Goal: Transaction & Acquisition: Purchase product/service

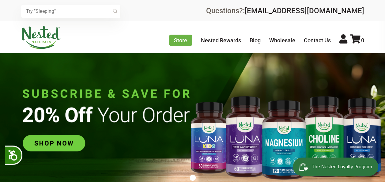
scroll to position [238, 0]
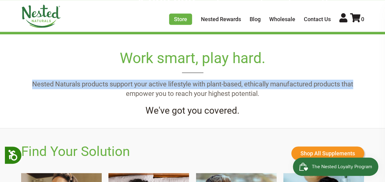
drag, startPoint x: 385, startPoint y: 61, endPoint x: 388, endPoint y: 77, distance: 16.1
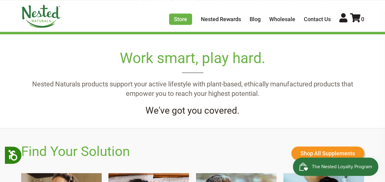
drag, startPoint x: 388, startPoint y: 77, endPoint x: 355, endPoint y: 94, distance: 37.3
click at [355, 94] on p "Nested Naturals products support your active lifestyle with plant-based, ethica…" at bounding box center [192, 89] width 343 height 19
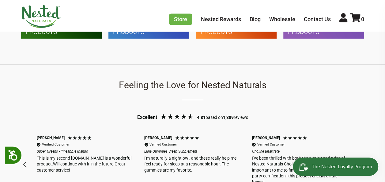
scroll to position [415, 0]
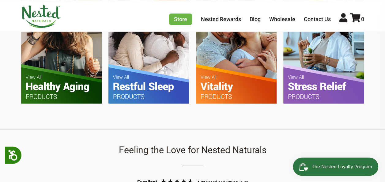
click at [150, 79] on img at bounding box center [149, 50] width 81 height 107
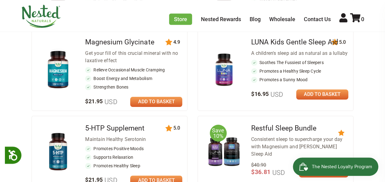
scroll to position [355, 0]
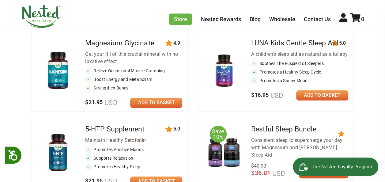
click at [294, 72] on li "Promotes a Healthy Sleep Cycle" at bounding box center [299, 72] width 97 height 6
click at [288, 48] on div "[PERSON_NAME] Kids Gentle Sleep Aid A children's sleep aid as natural as a lull…" at bounding box center [299, 61] width 97 height 50
click at [213, 70] on img at bounding box center [224, 70] width 33 height 33
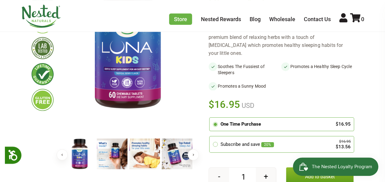
scroll to position [167, 0]
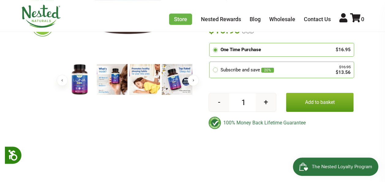
click at [269, 95] on button "+" at bounding box center [266, 102] width 20 height 18
click at [218, 93] on button "-" at bounding box center [219, 102] width 20 height 18
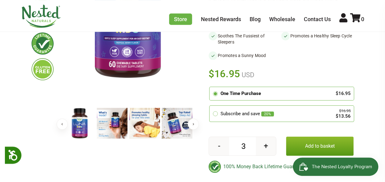
scroll to position [140, 0]
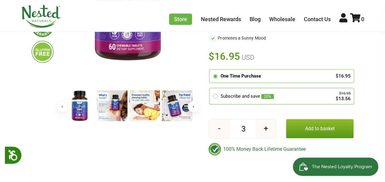
click at [268, 120] on button "+" at bounding box center [266, 129] width 20 height 18
type input "4"
click at [308, 119] on button "Add to basket" at bounding box center [320, 128] width 68 height 19
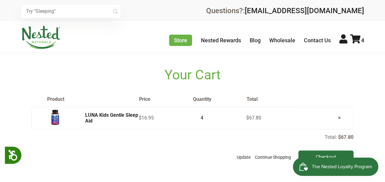
scroll to position [31, 0]
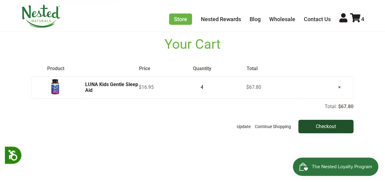
click at [332, 125] on input "Checkout" at bounding box center [326, 126] width 55 height 13
